Goal: Task Accomplishment & Management: Manage account settings

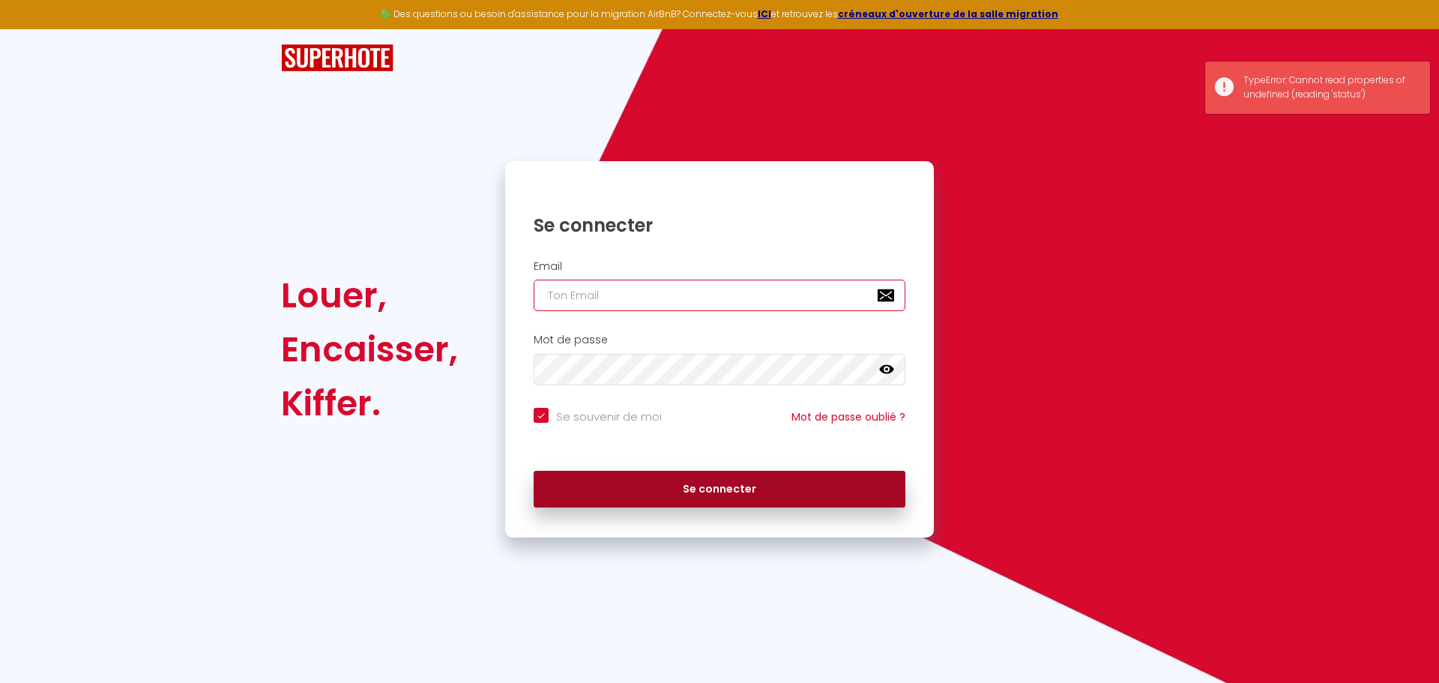
type input "[EMAIL_ADDRESS][DOMAIN_NAME]"
click at [728, 485] on button "Se connecter" at bounding box center [720, 489] width 372 height 37
checkbox input "true"
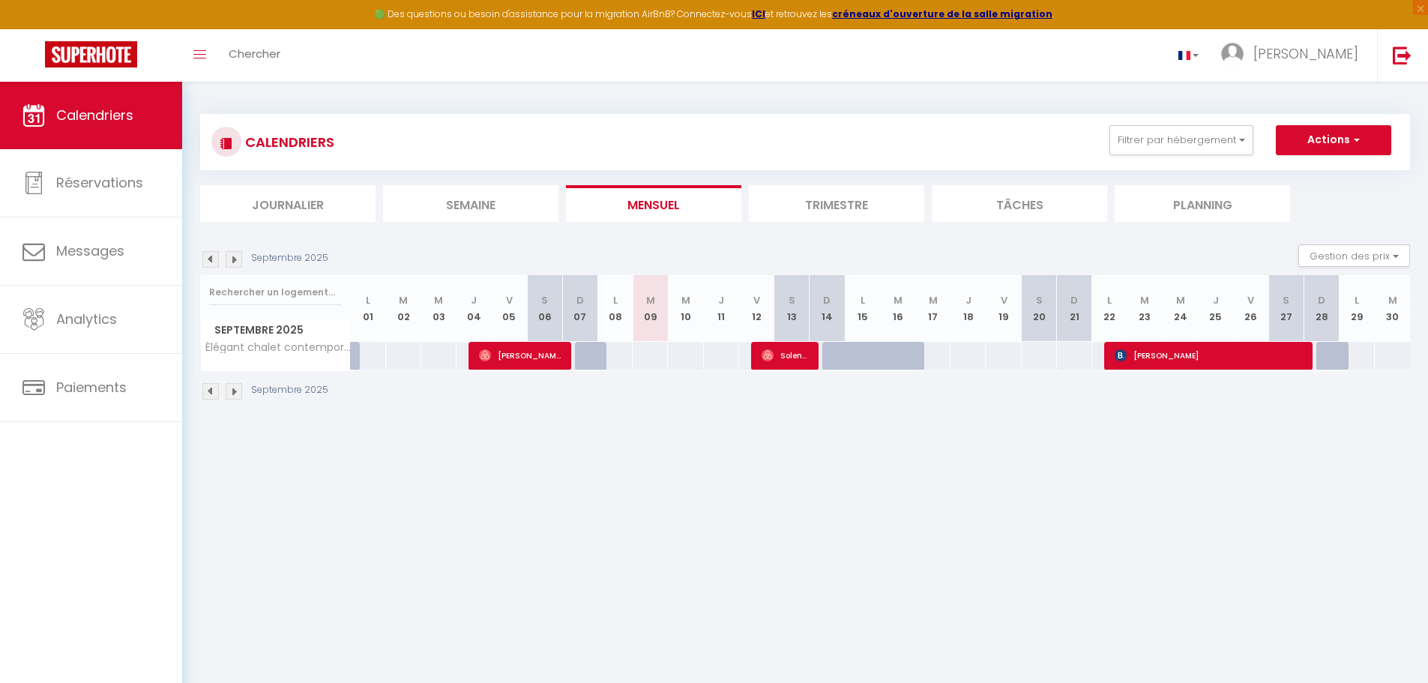
click at [226, 144] on img at bounding box center [226, 143] width 12 height 12
click at [235, 259] on img at bounding box center [234, 259] width 16 height 16
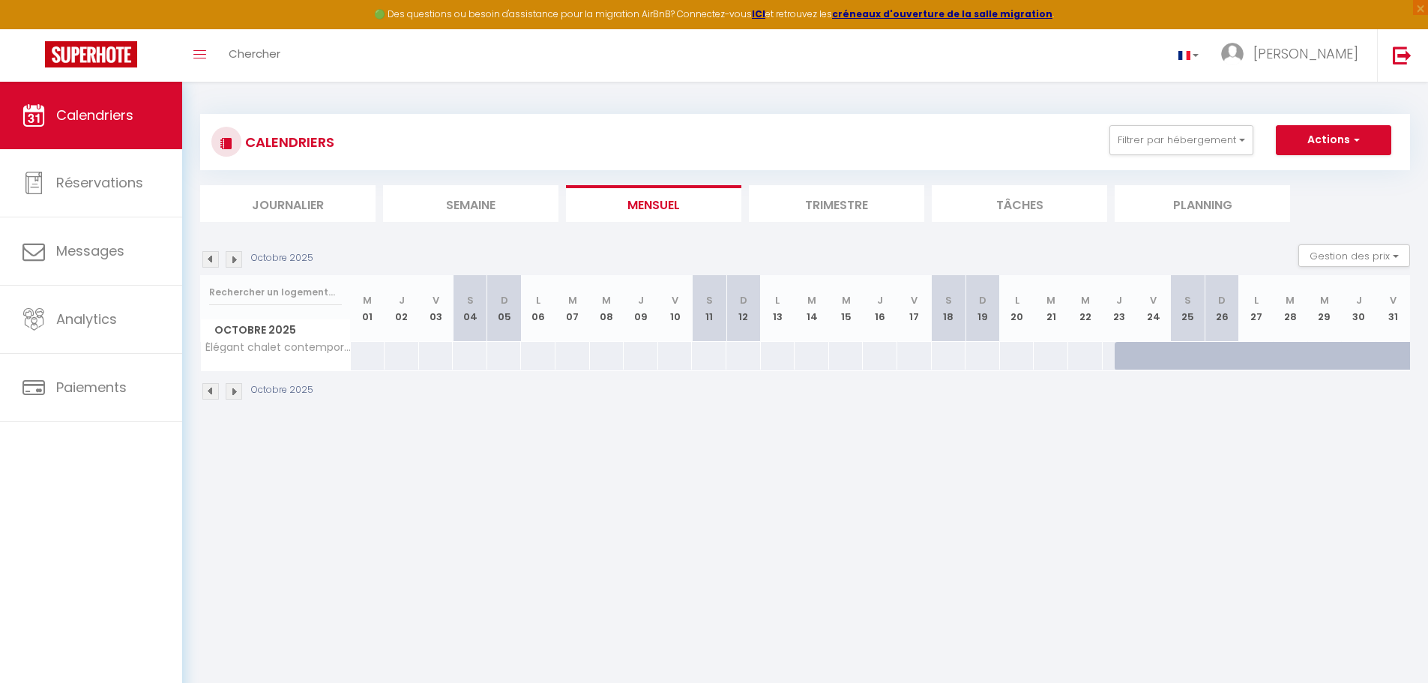
click at [235, 259] on img at bounding box center [234, 259] width 16 height 16
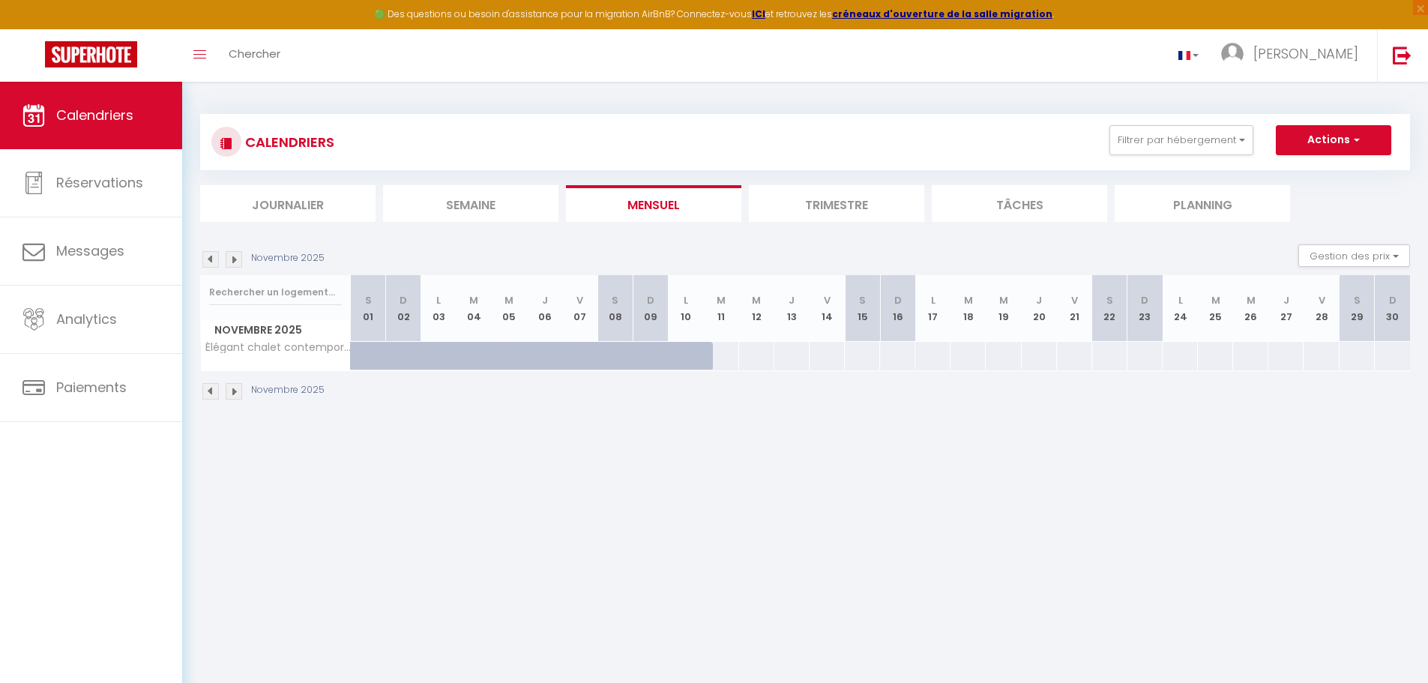
click at [235, 259] on img at bounding box center [234, 259] width 16 height 16
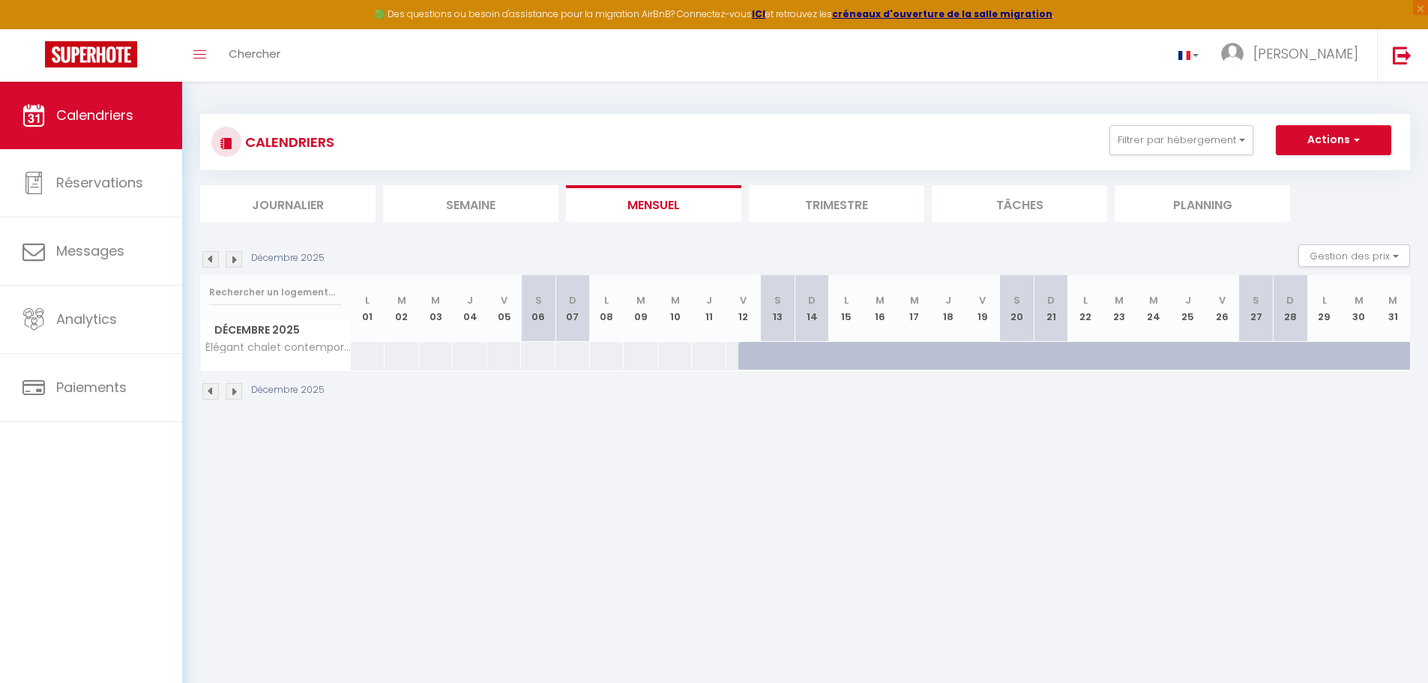
click at [235, 259] on img at bounding box center [234, 259] width 16 height 16
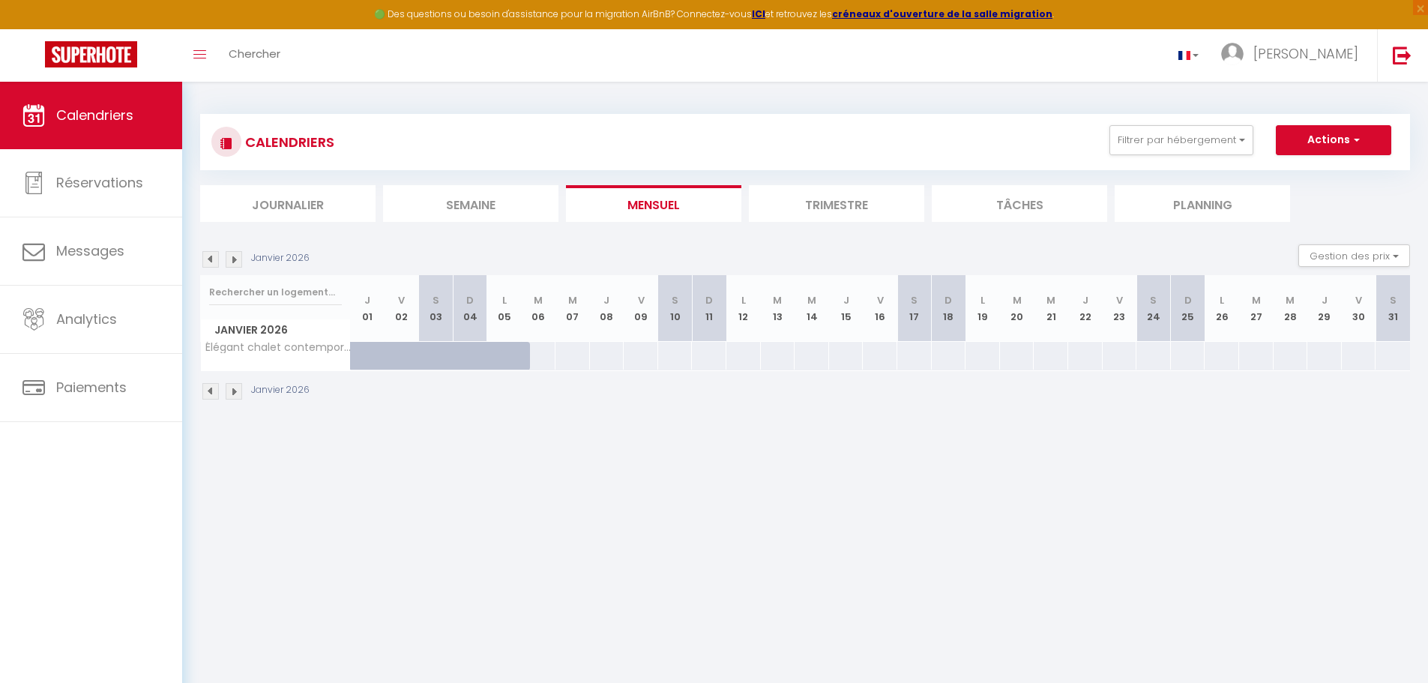
click at [235, 259] on img at bounding box center [234, 259] width 16 height 16
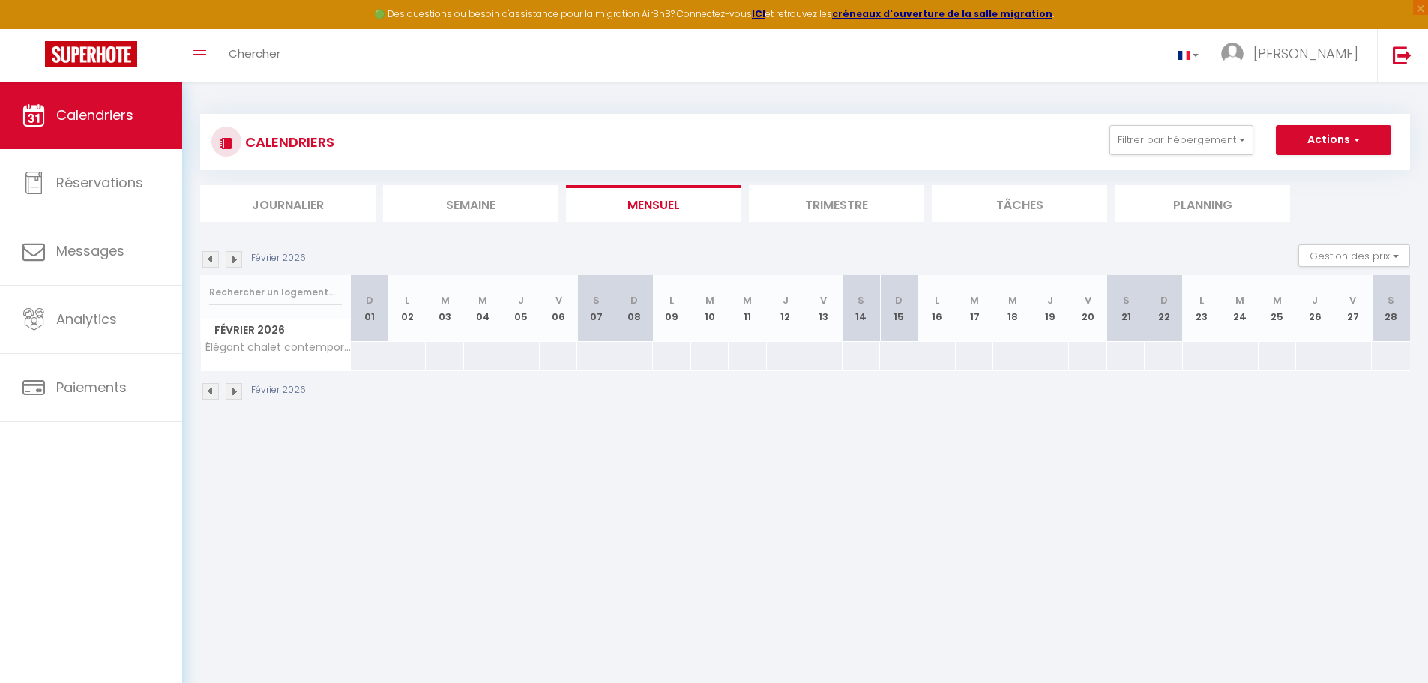
click at [239, 256] on img at bounding box center [234, 259] width 16 height 16
